Goal: Check status: Check status

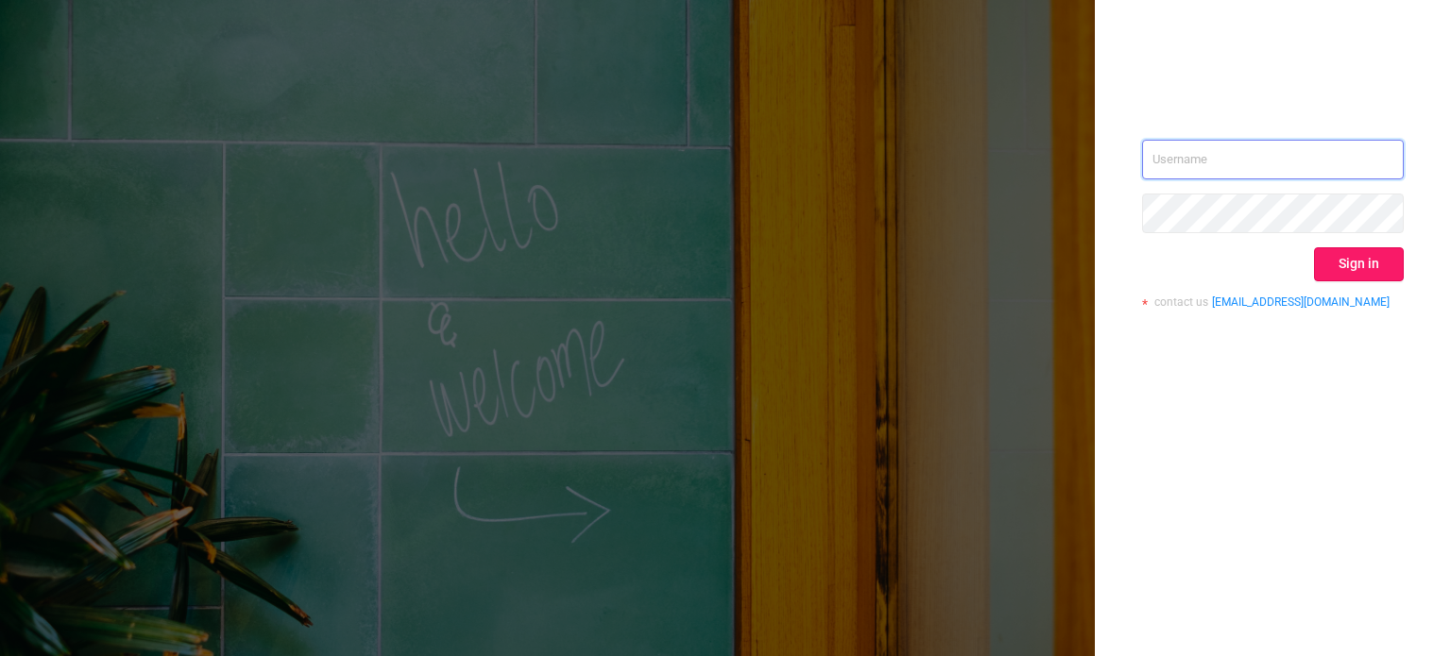
type input "[PERSON_NAME][EMAIL_ADDRESS][DOMAIN_NAME]"
click at [1337, 271] on button "Sign in" at bounding box center [1359, 264] width 90 height 34
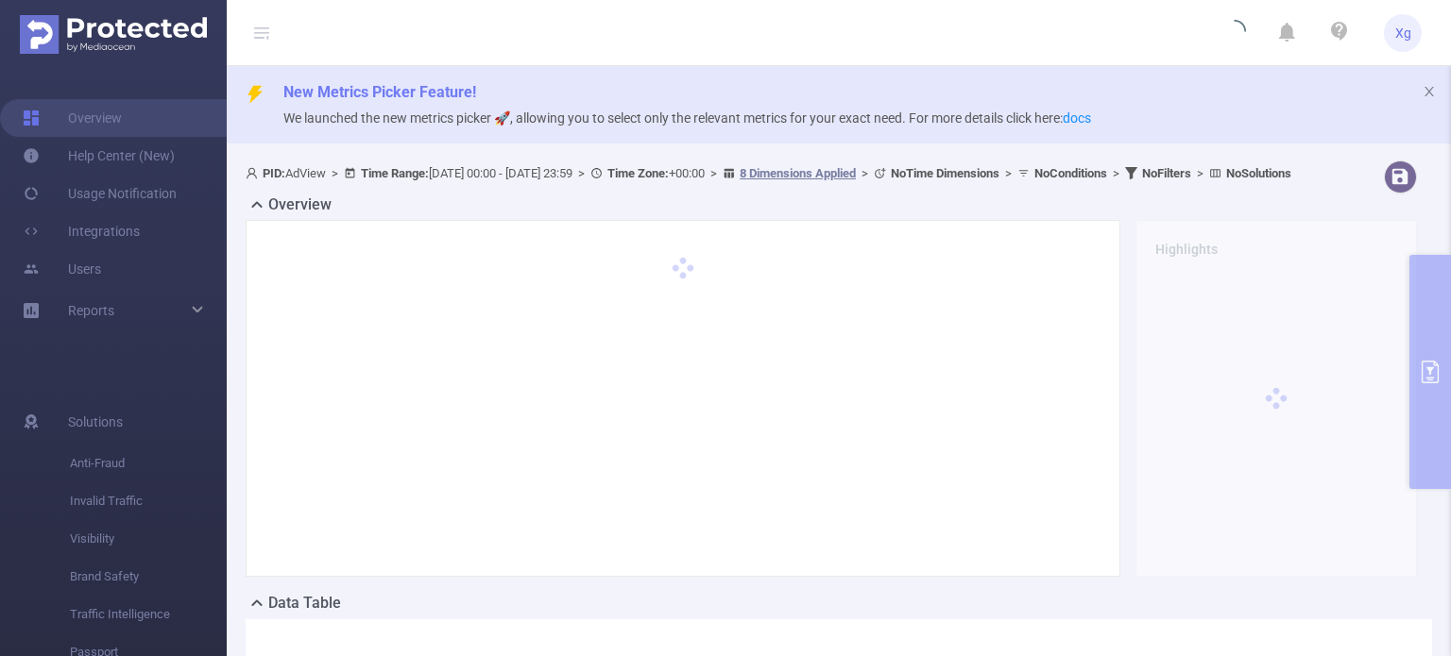
click at [503, 373] on div at bounding box center [682, 398] width 835 height 317
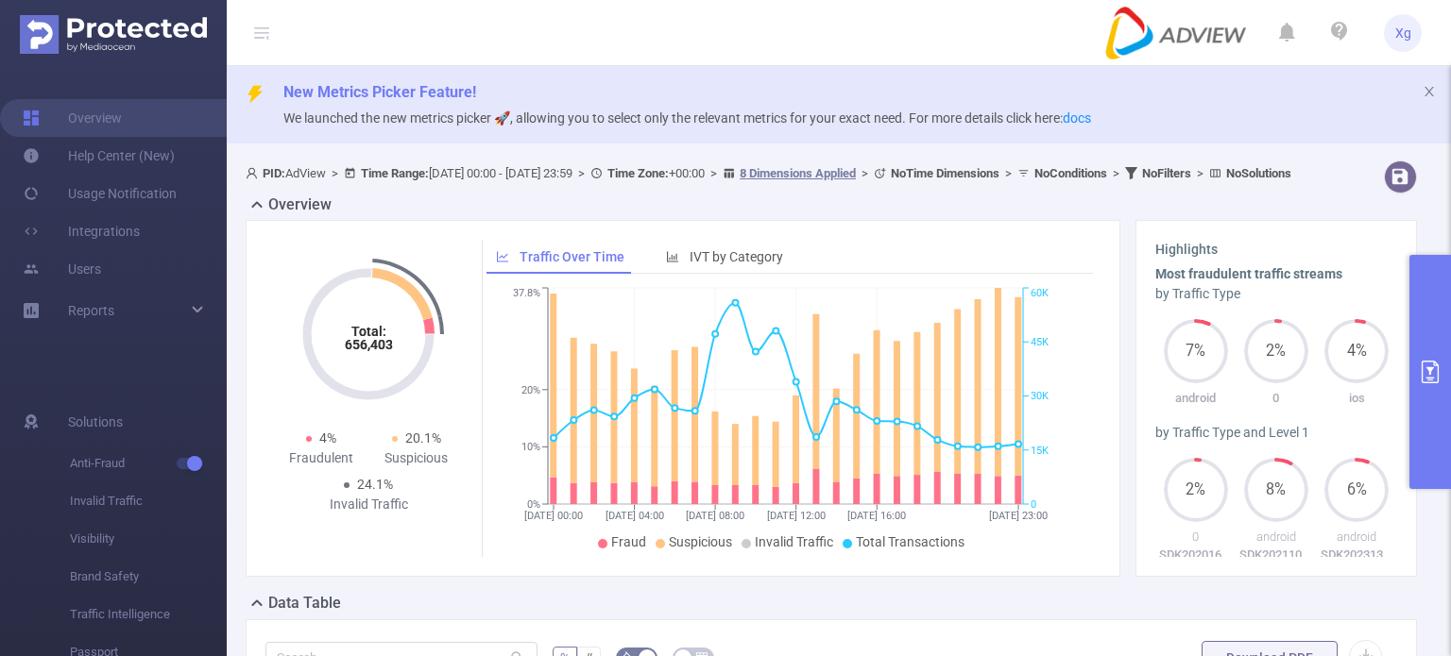
click at [1432, 328] on button "primary" at bounding box center [1430, 372] width 42 height 234
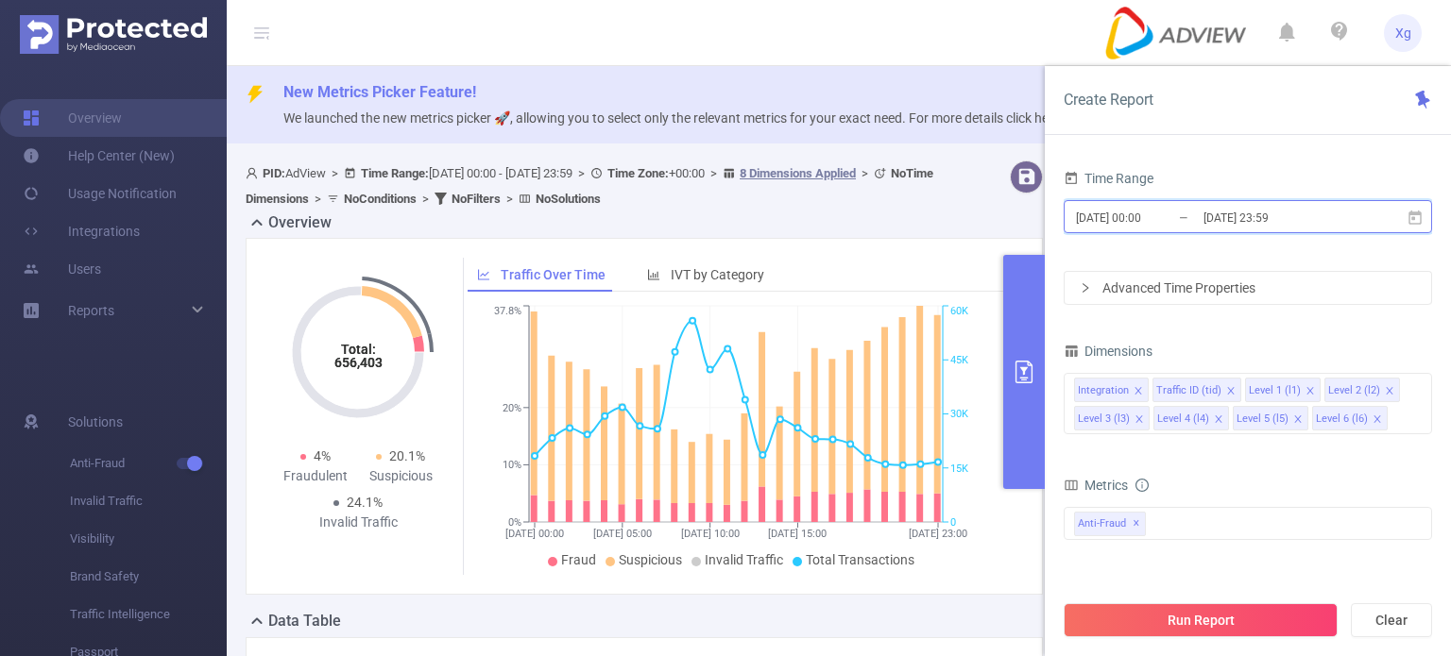
click at [1418, 213] on icon at bounding box center [1414, 217] width 13 height 14
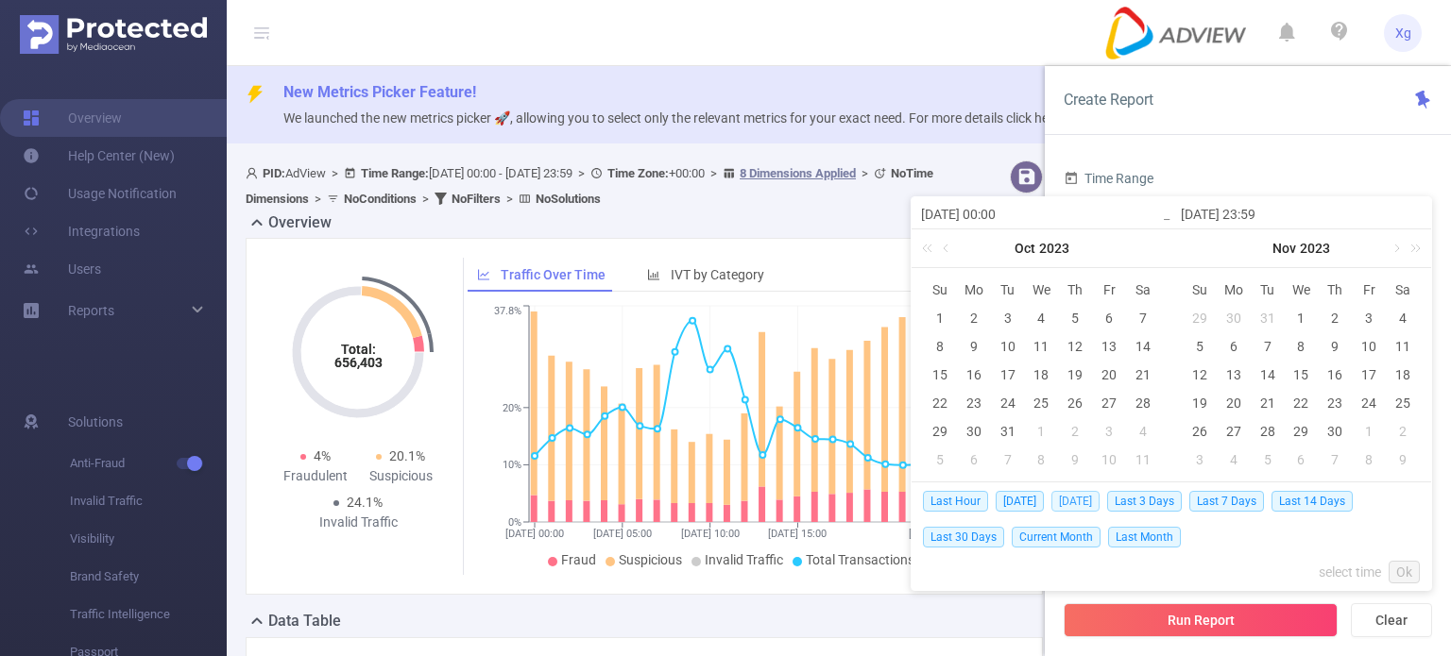
click at [1087, 499] on span "[DATE]" at bounding box center [1075, 501] width 48 height 21
type input "[DATE] 00:00"
type input "[DATE] 23:59"
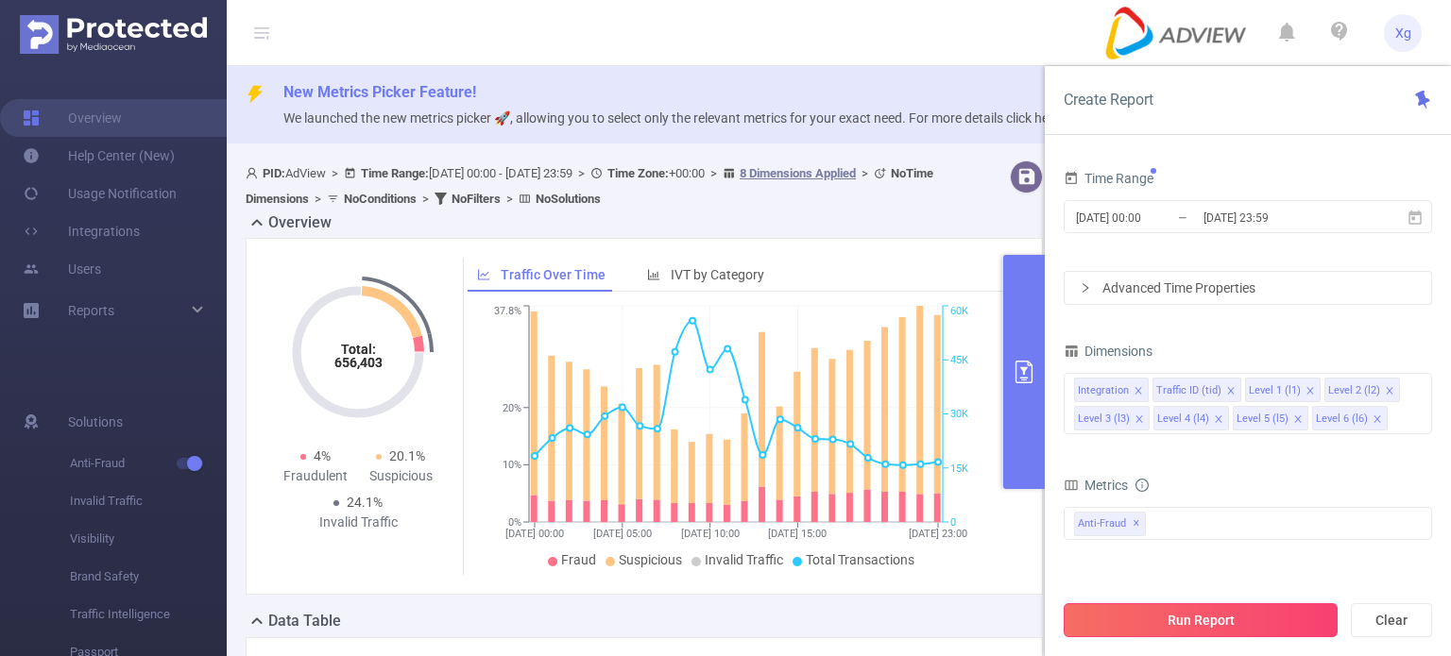
click at [1284, 607] on button "Run Report" at bounding box center [1201, 621] width 274 height 34
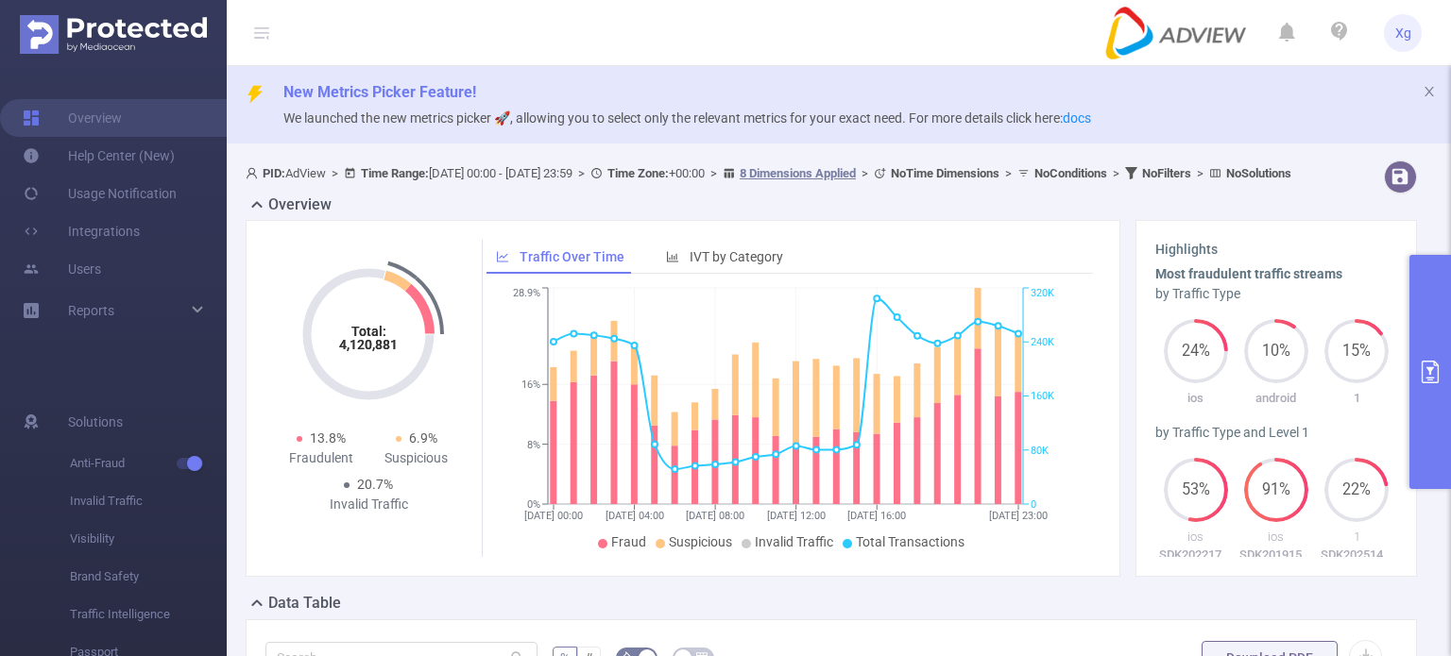
click at [473, 216] on div "Overview" at bounding box center [839, 207] width 1186 height 26
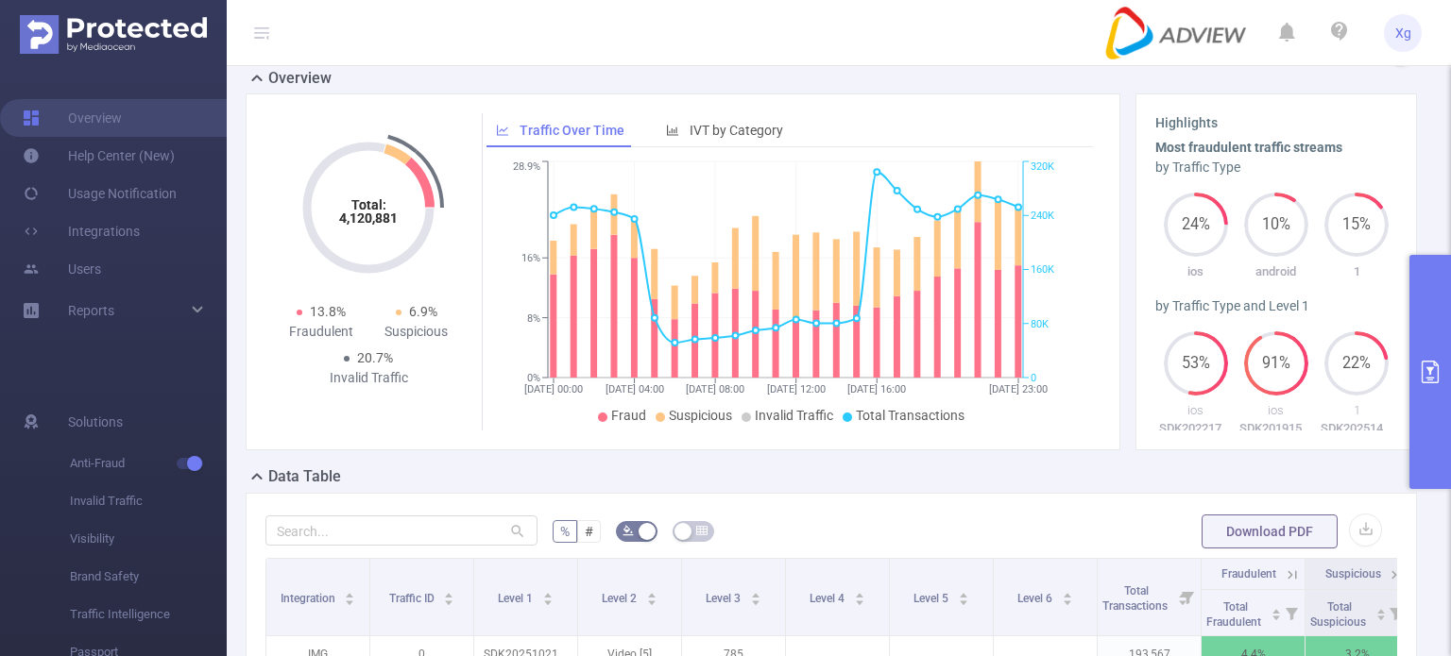
scroll to position [283, 0]
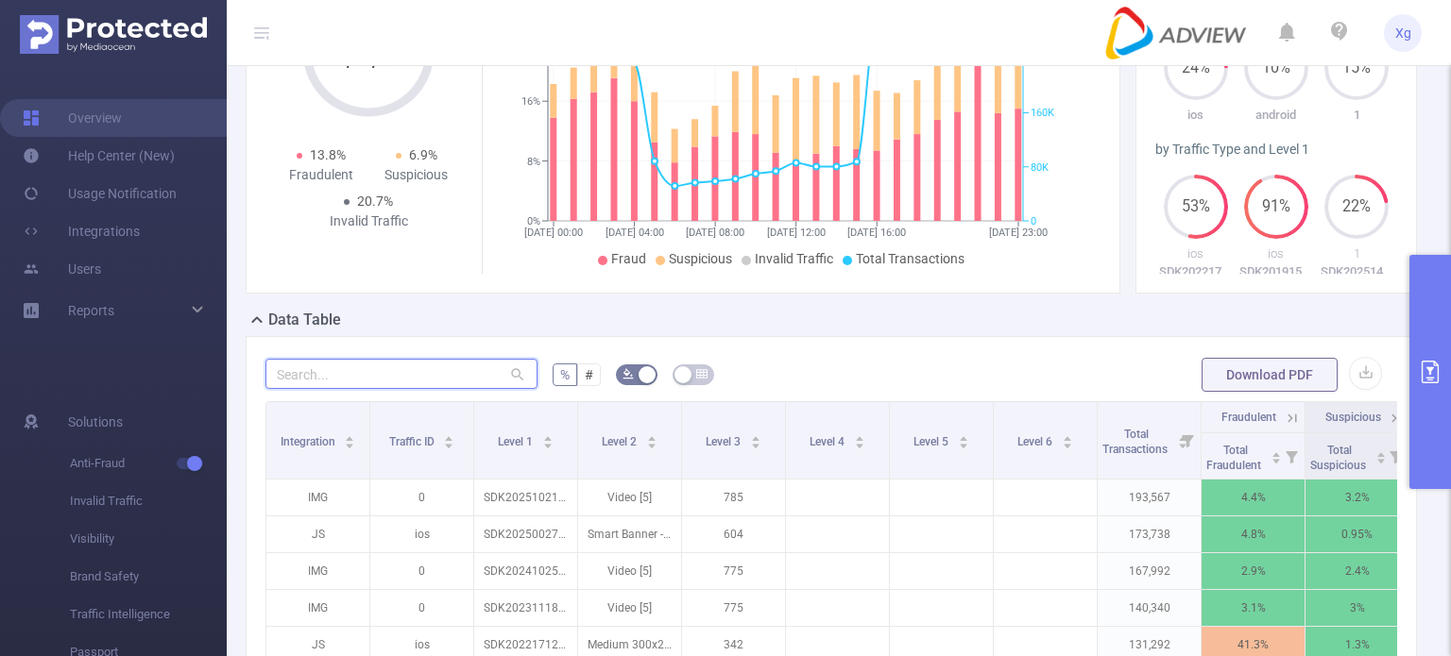
click at [357, 389] on input "text" at bounding box center [401, 374] width 272 height 30
paste input "sdk20251822060451ia5nqbq9iv5ac7u"
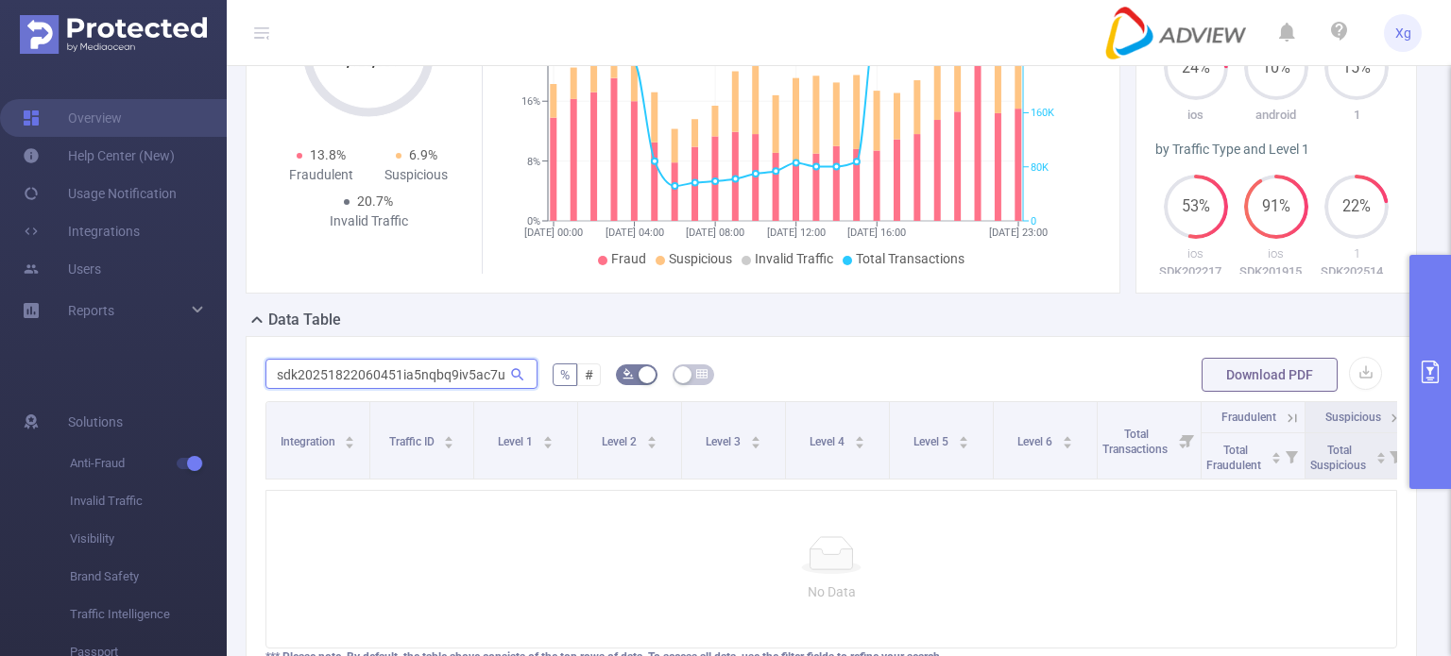
click at [312, 376] on input "sdk20251822060451ia5nqbq9iv5ac7u" at bounding box center [401, 374] width 272 height 30
paste input "17eqrzken78xpp4rd"
click at [304, 389] on input "sdk20251822060417eqrzken78xpp4rd" at bounding box center [401, 374] width 272 height 30
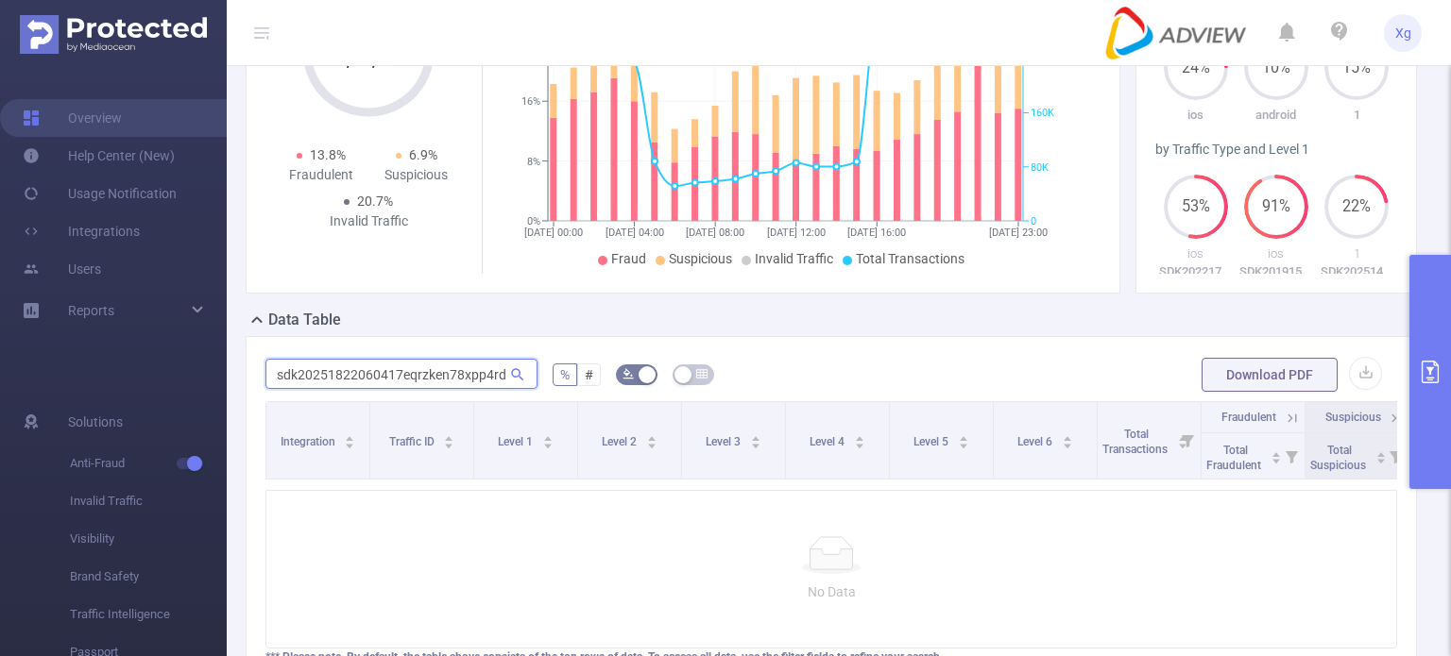
click at [304, 389] on input "sdk20251822060417eqrzken78xpp4rd" at bounding box center [401, 374] width 272 height 30
paste input "209hhkvqmwlst79re"
click at [351, 384] on input "sdk202518220604209hhkvqmwlst79re" at bounding box center [401, 374] width 272 height 30
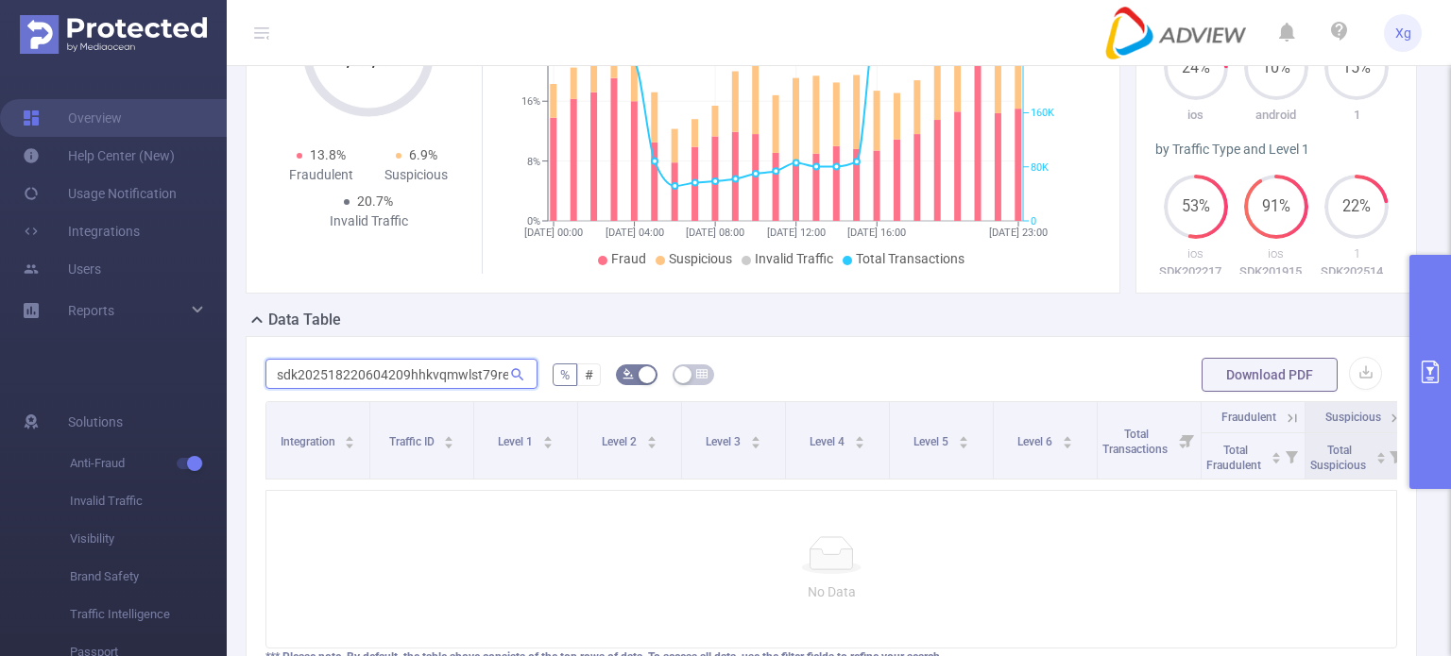
click at [351, 384] on input "sdk202518220604209hhkvqmwlst79re" at bounding box center [401, 374] width 272 height 30
paste input "027100419om9t07dpv8rqm3i"
drag, startPoint x: 502, startPoint y: 385, endPoint x: 198, endPoint y: 398, distance: 304.4
click at [198, 398] on section "Overview Help Center (New) Usage Notification Integrations Users Reports Soluti…" at bounding box center [725, 328] width 1451 height 656
paste input "256da3wod9v71vh1i"
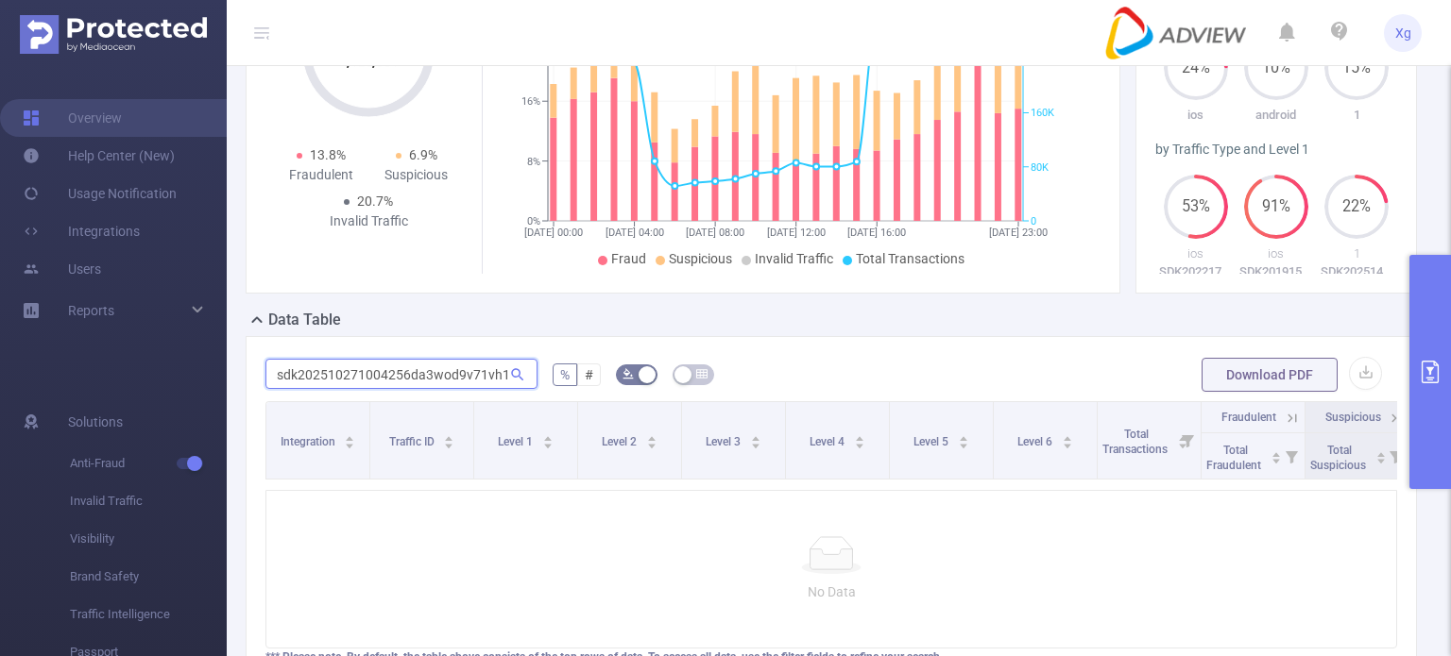
click at [416, 380] on input "sdk202510271004256da3wod9v71vh1ii" at bounding box center [401, 374] width 272 height 30
paste input "text"
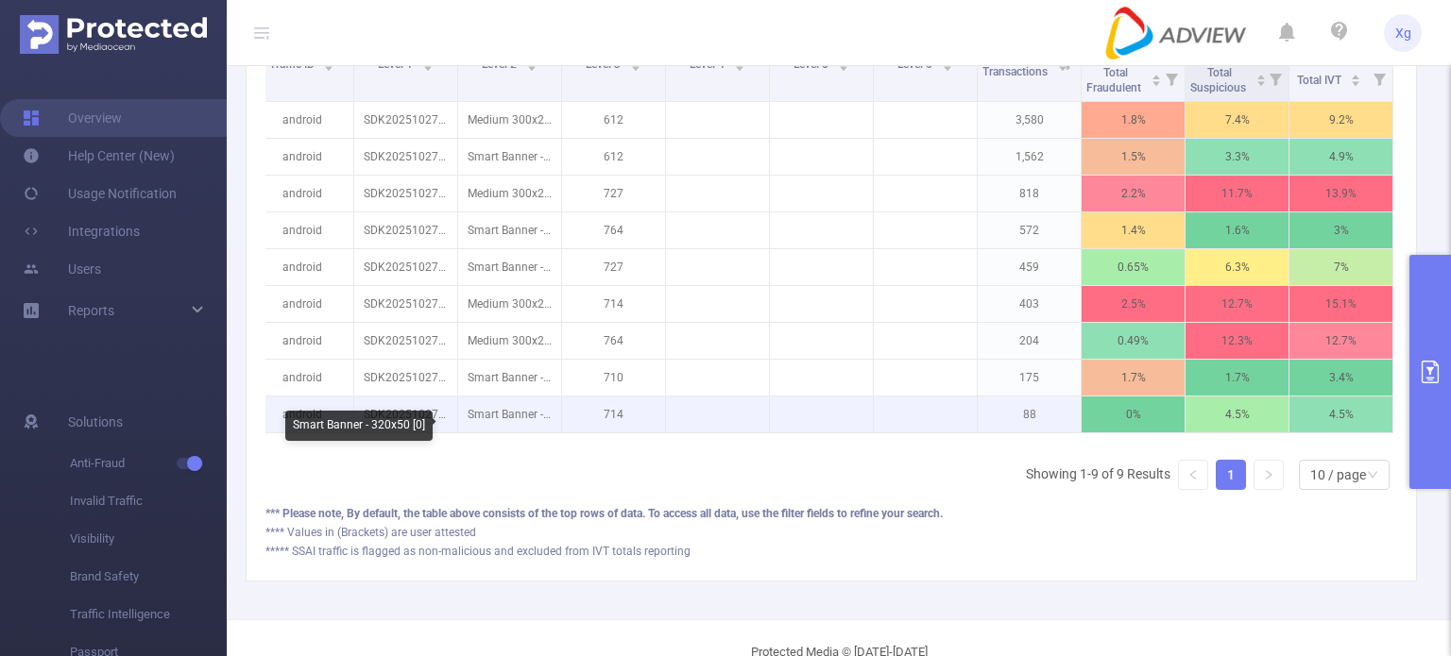
scroll to position [567, 0]
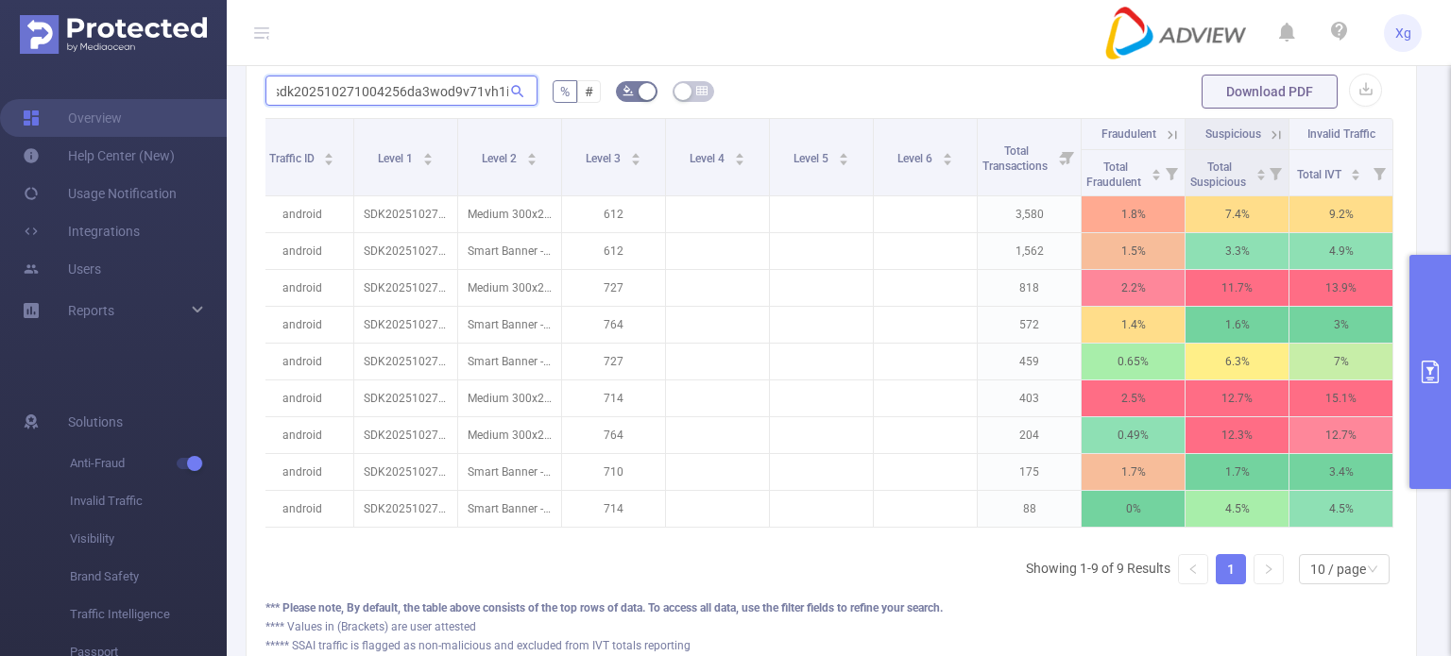
type input "sdk202510271004256da3wod9v71vh1i"
